Goal: Task Accomplishment & Management: Manage account settings

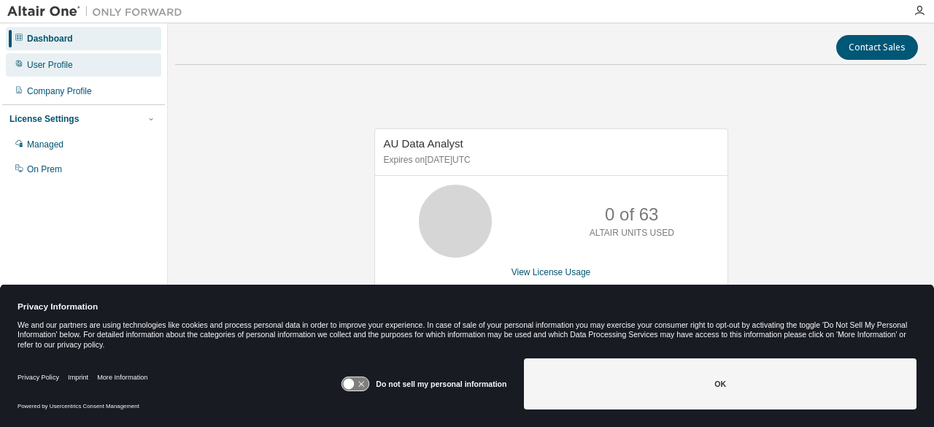
click at [105, 70] on div "User Profile" at bounding box center [83, 64] width 155 height 23
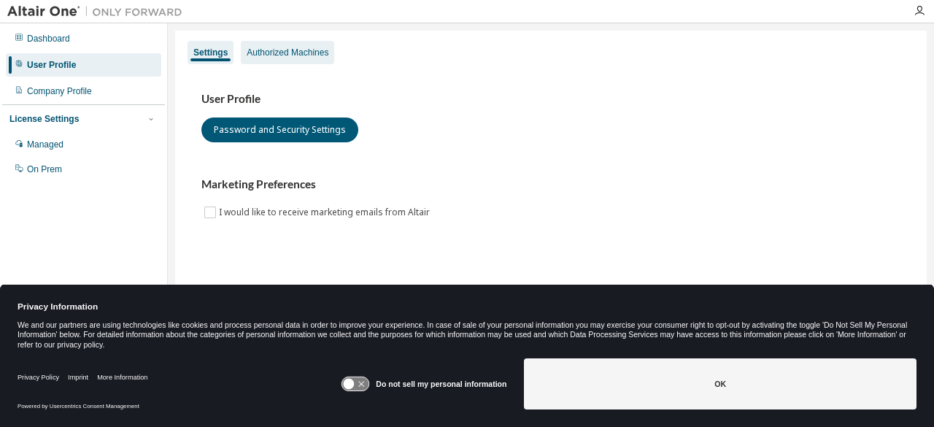
click at [288, 60] on div "Authorized Machines" at bounding box center [287, 52] width 93 height 23
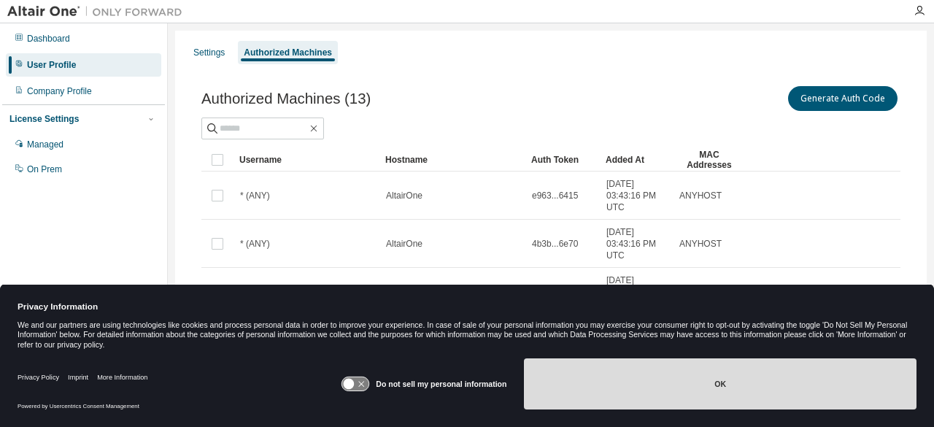
click at [726, 395] on button "OK" at bounding box center [720, 383] width 393 height 51
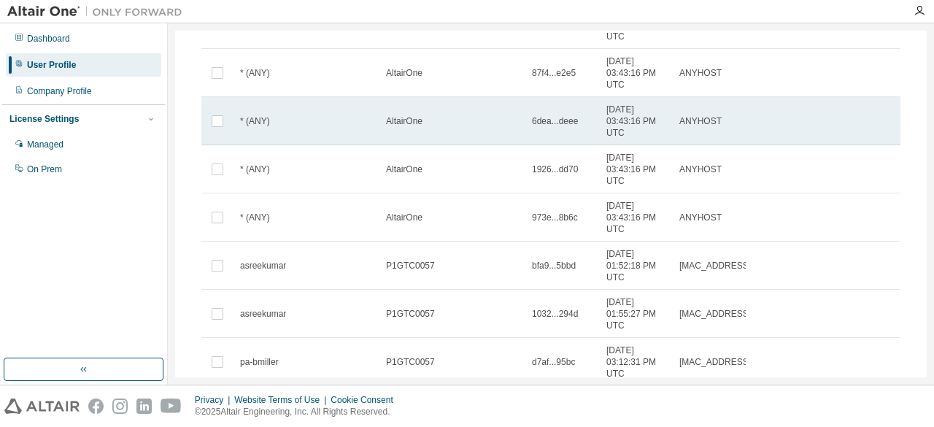
scroll to position [351, 0]
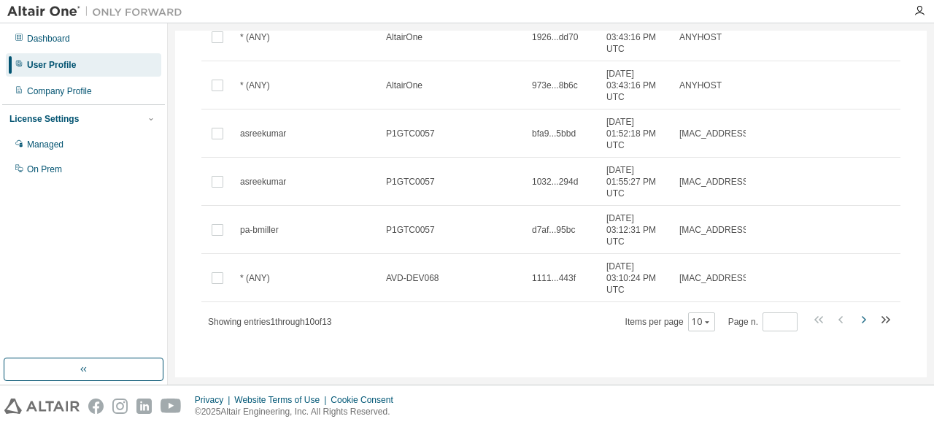
click at [862, 320] on icon "button" at bounding box center [864, 319] width 4 height 7
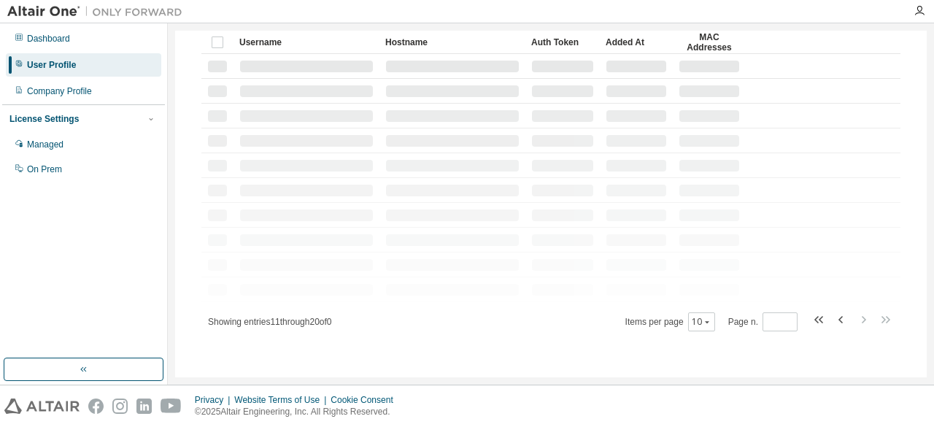
scroll to position [14, 0]
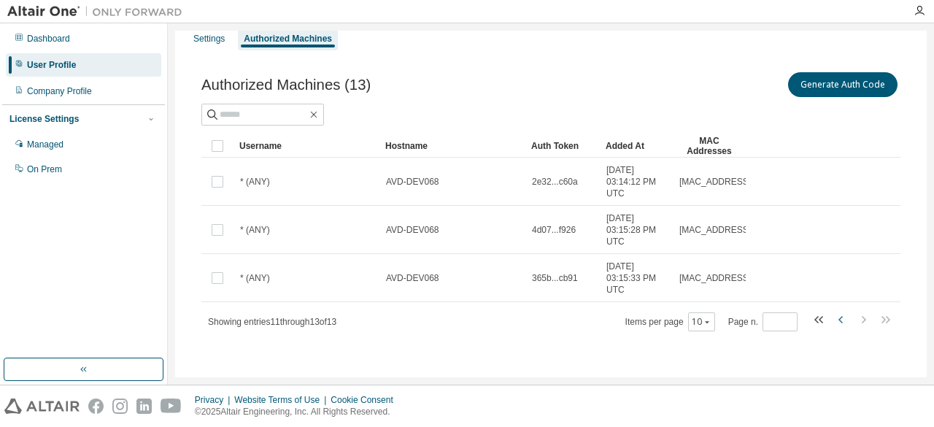
click at [833, 320] on icon "button" at bounding box center [842, 320] width 18 height 18
type input "*"
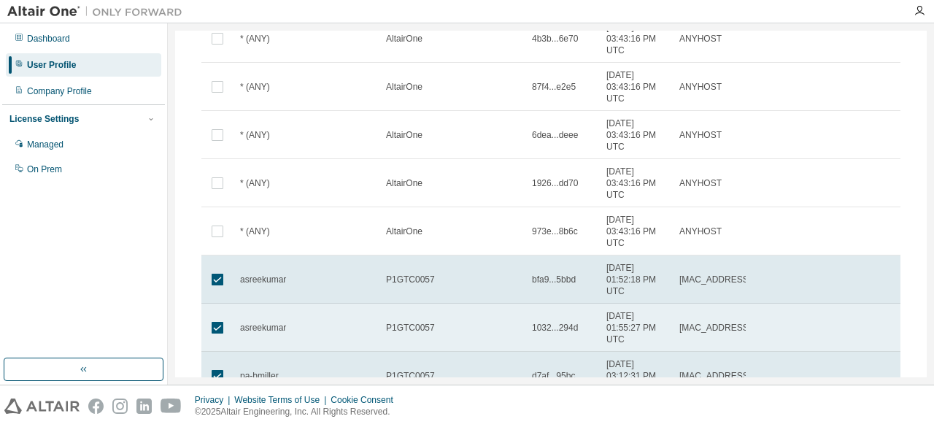
scroll to position [0, 0]
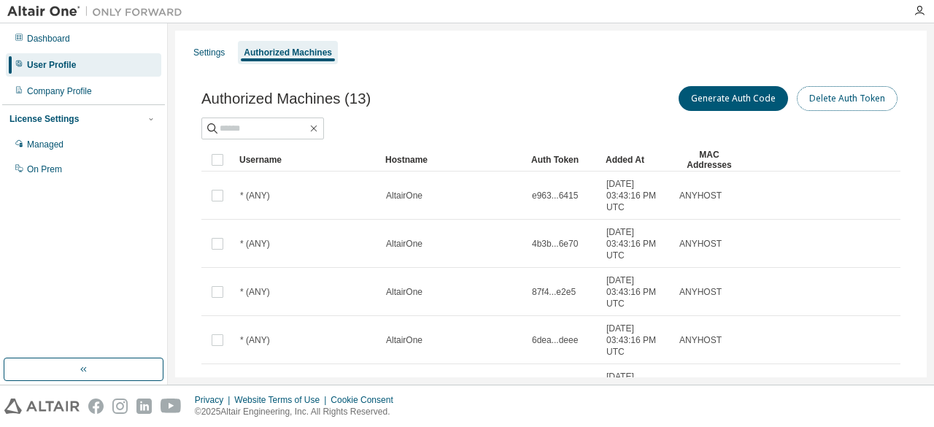
click at [865, 100] on button "Delete Auth Token" at bounding box center [847, 98] width 101 height 25
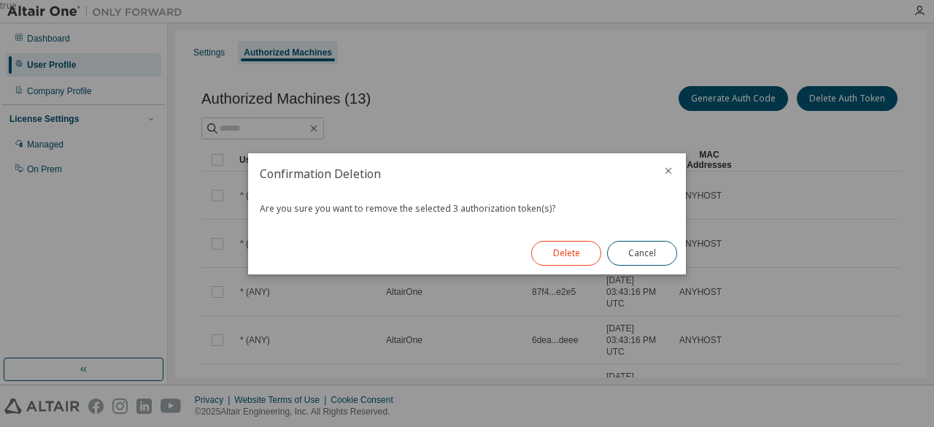
click at [561, 246] on button "Delete" at bounding box center [566, 253] width 70 height 25
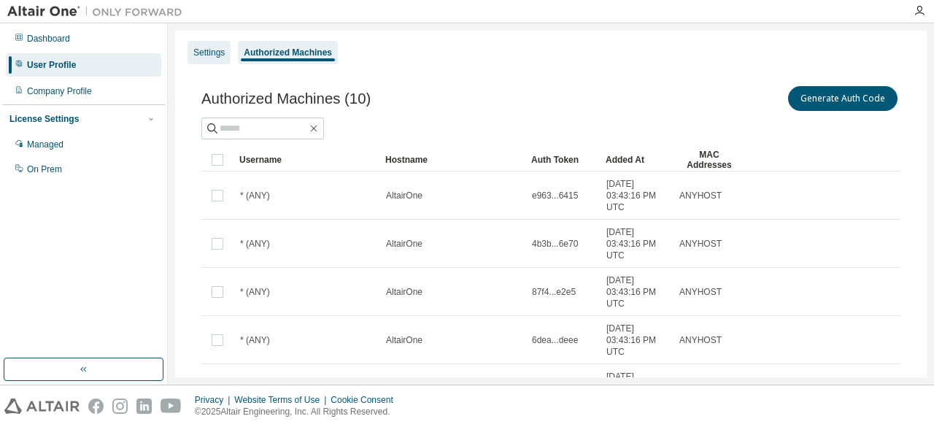
click at [220, 56] on div "Settings" at bounding box center [208, 53] width 31 height 12
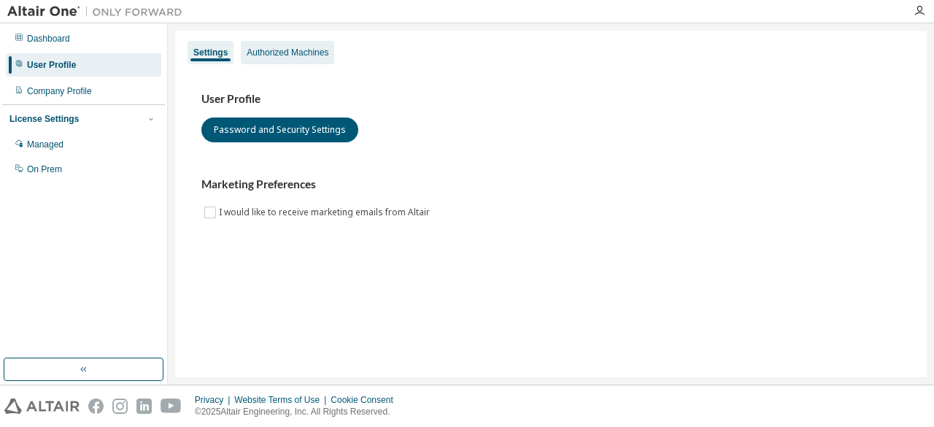
click at [318, 58] on div "Authorized Machines" at bounding box center [288, 53] width 82 height 12
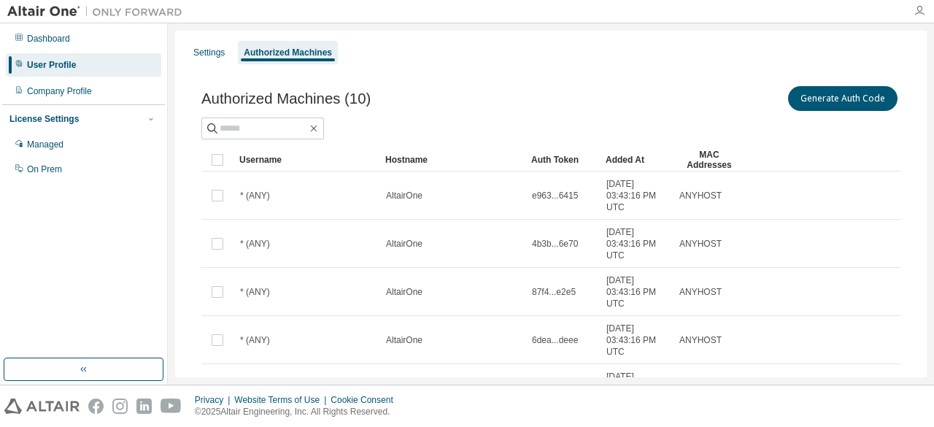
click at [917, 15] on icon "button" at bounding box center [920, 11] width 12 height 12
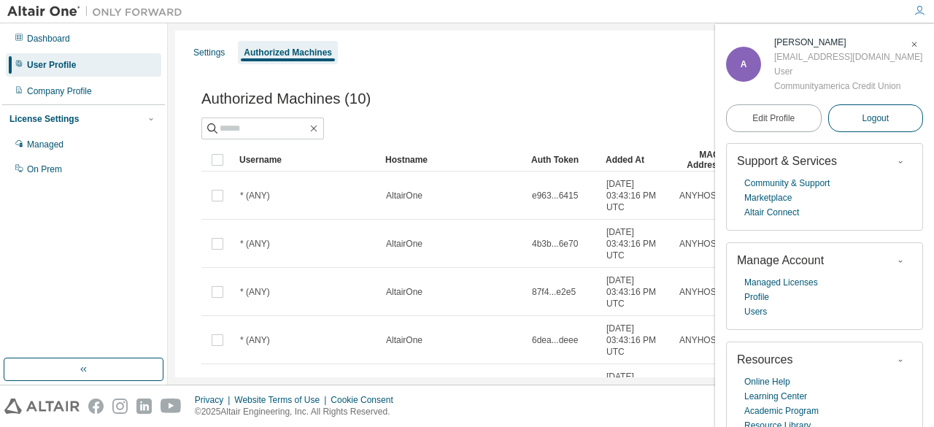
click at [874, 119] on span "Logout" at bounding box center [875, 118] width 27 height 15
